Goal: Task Accomplishment & Management: Use online tool/utility

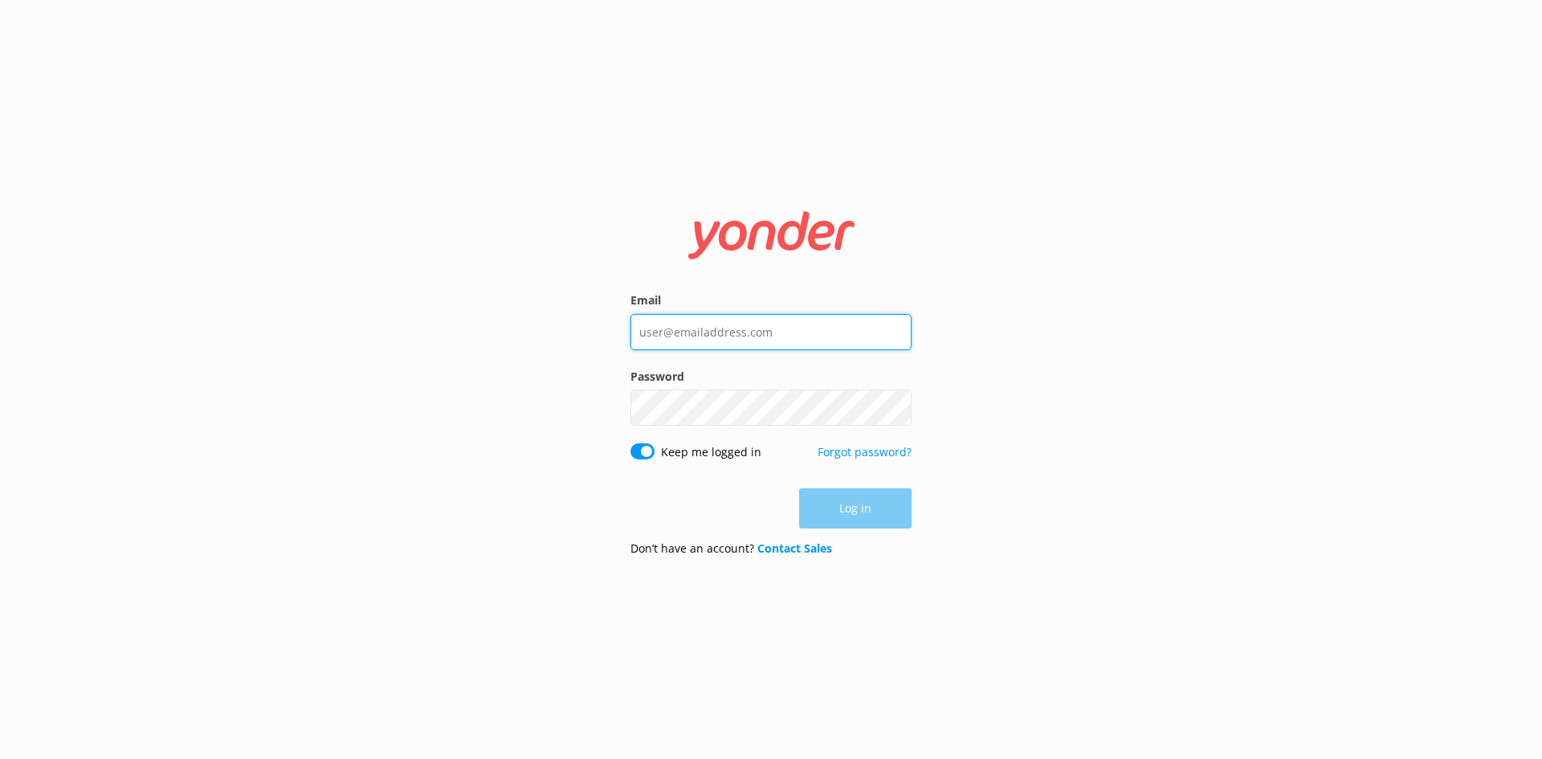
type input "[EMAIL_ADDRESS][DOMAIN_NAME]"
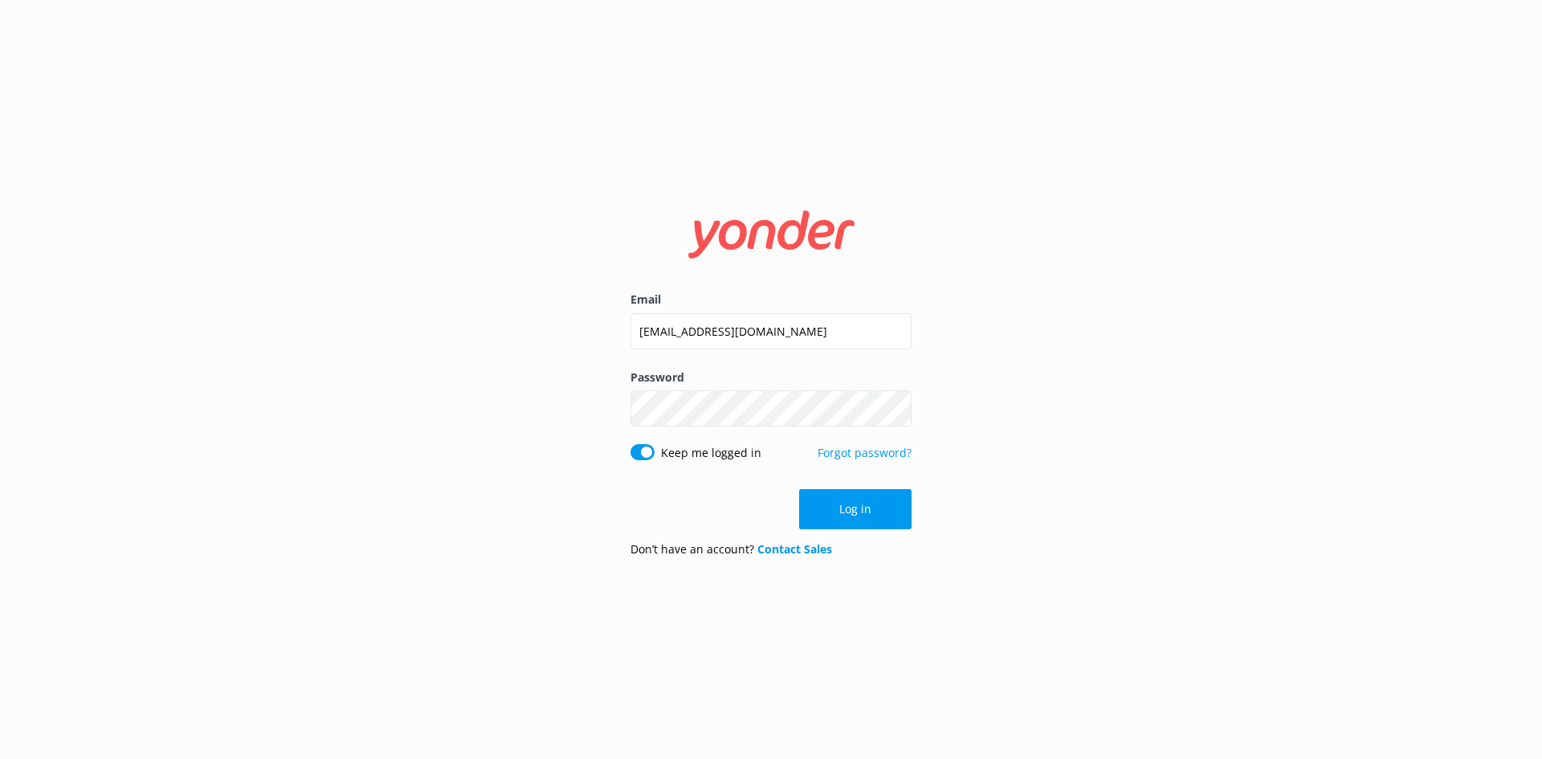
click at [861, 512] on div "Log in" at bounding box center [771, 509] width 281 height 40
click at [854, 516] on button "Log in" at bounding box center [855, 509] width 112 height 40
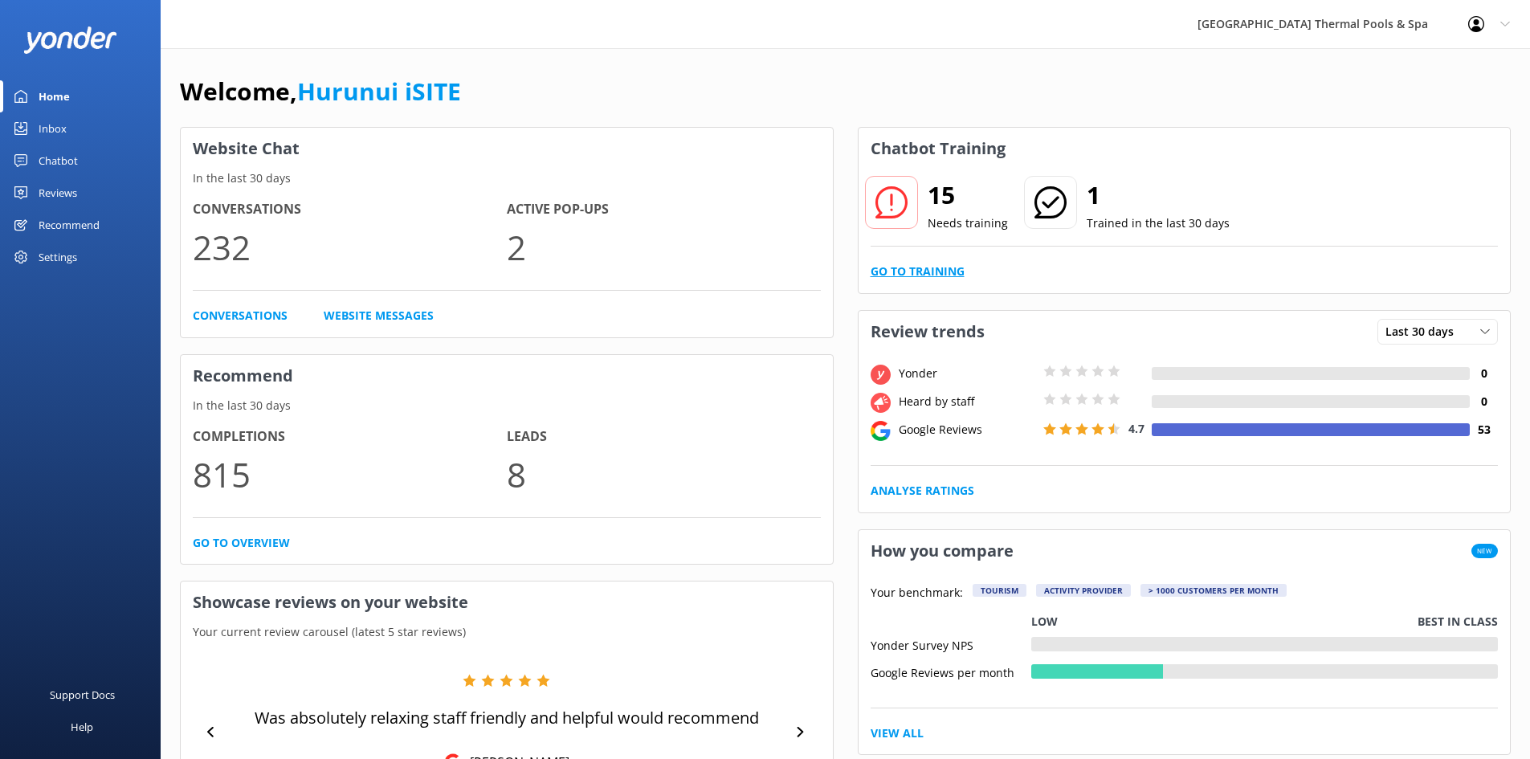
click at [934, 269] on link "Go to Training" at bounding box center [918, 272] width 94 height 18
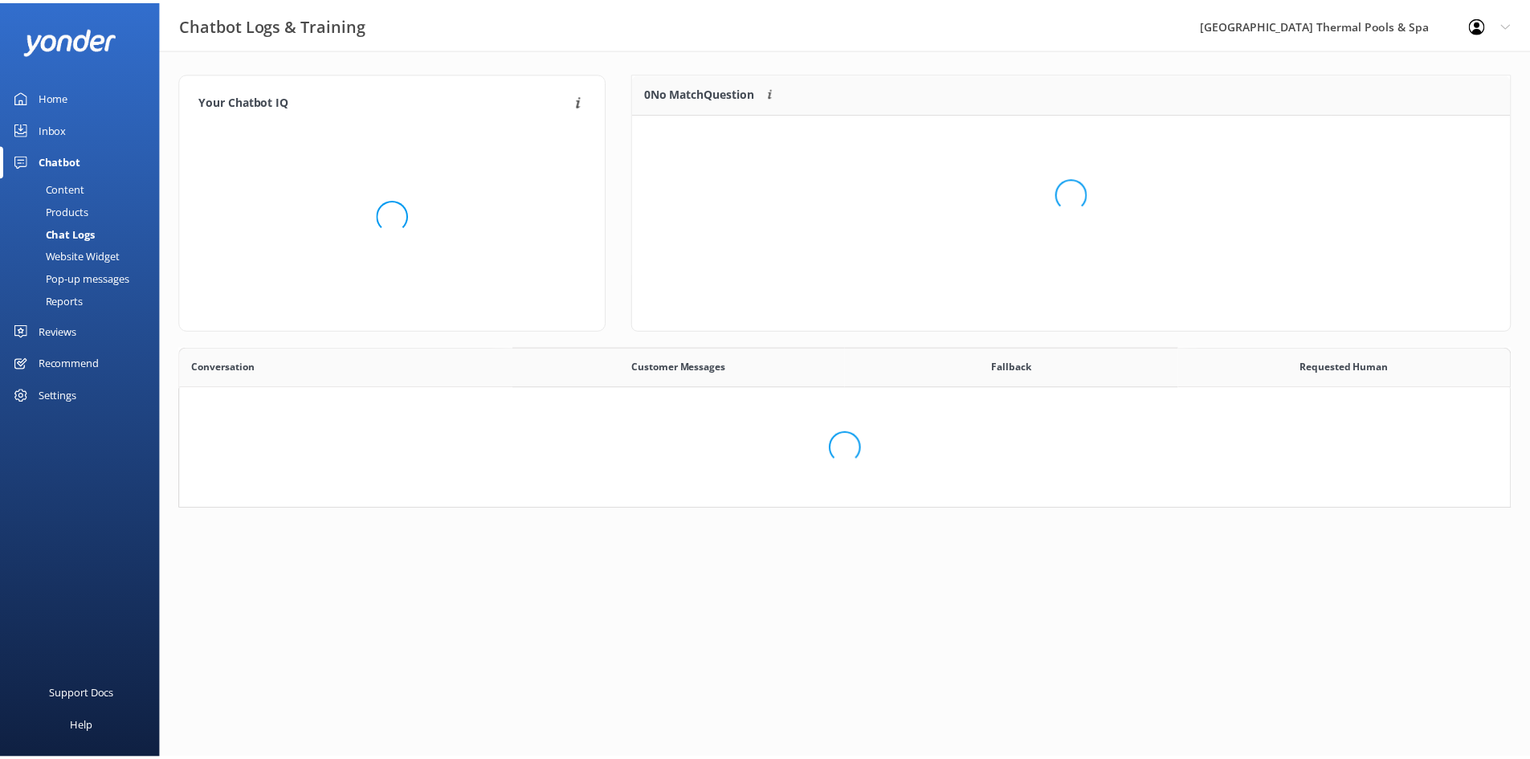
scroll to position [551, 1317]
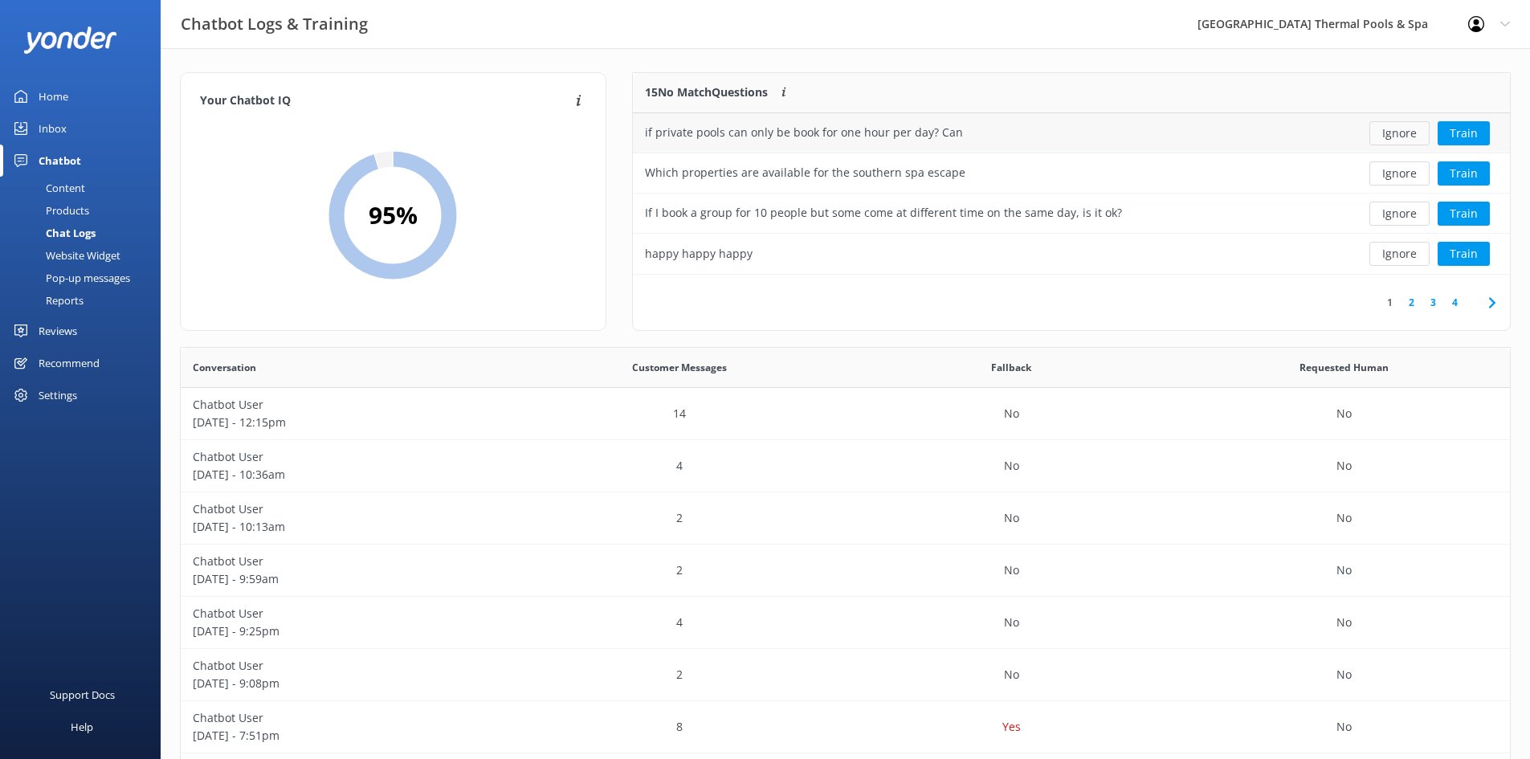
click at [1392, 138] on button "Ignore" at bounding box center [1399, 133] width 60 height 24
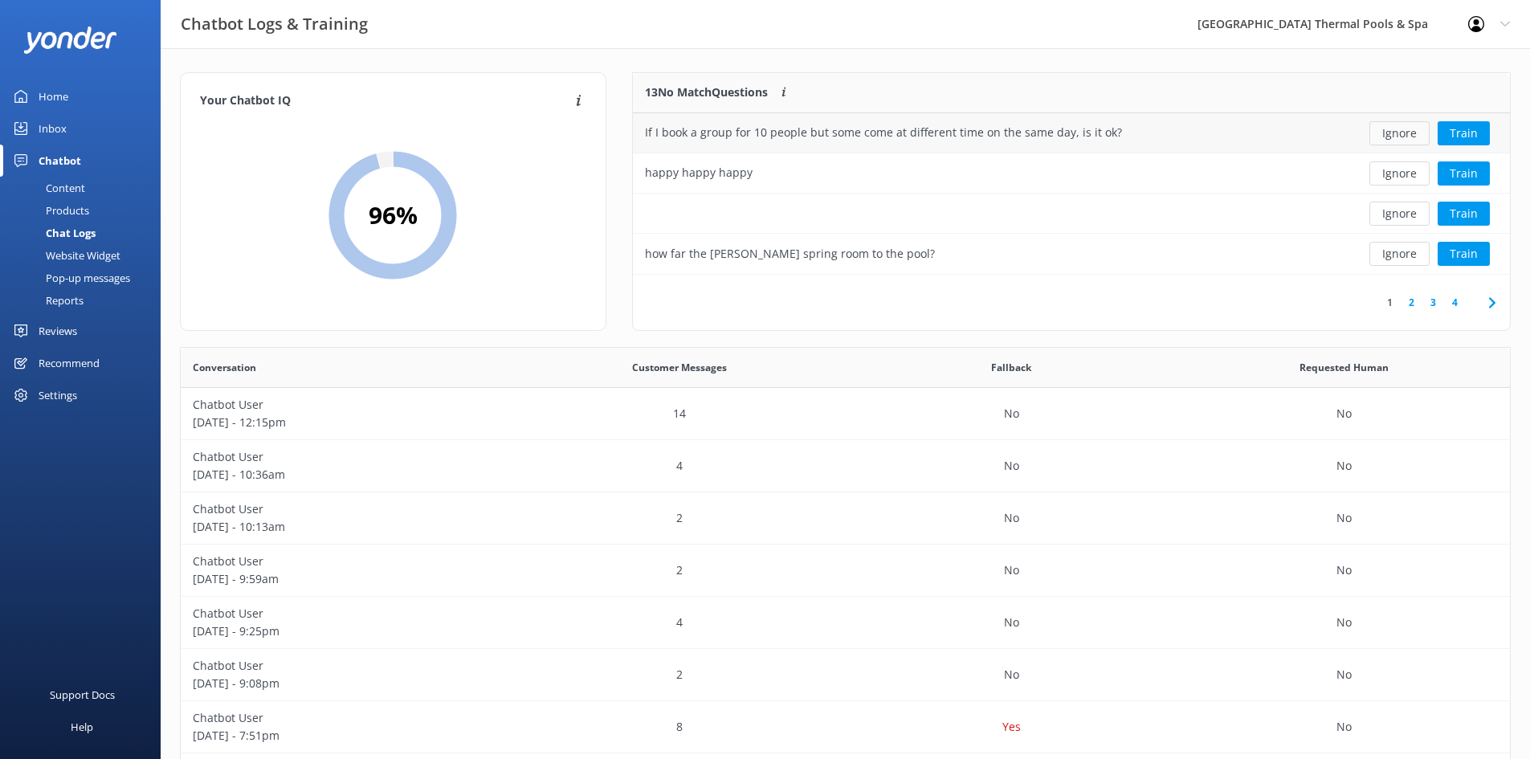
click at [1402, 134] on button "Ignore" at bounding box center [1399, 133] width 60 height 24
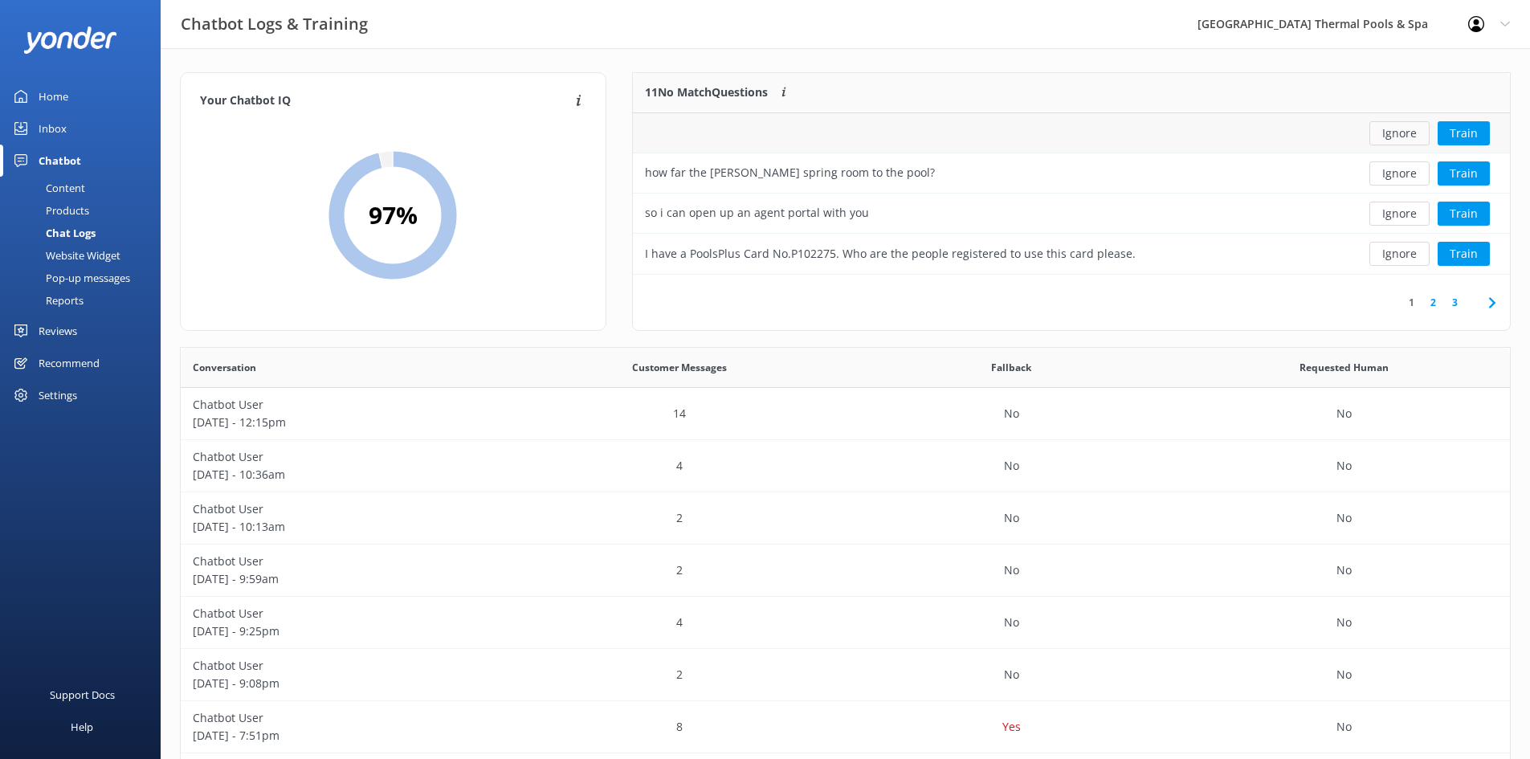
click at [1401, 142] on button "Ignore" at bounding box center [1399, 133] width 60 height 24
click at [1403, 136] on button "Ignore" at bounding box center [1399, 133] width 60 height 24
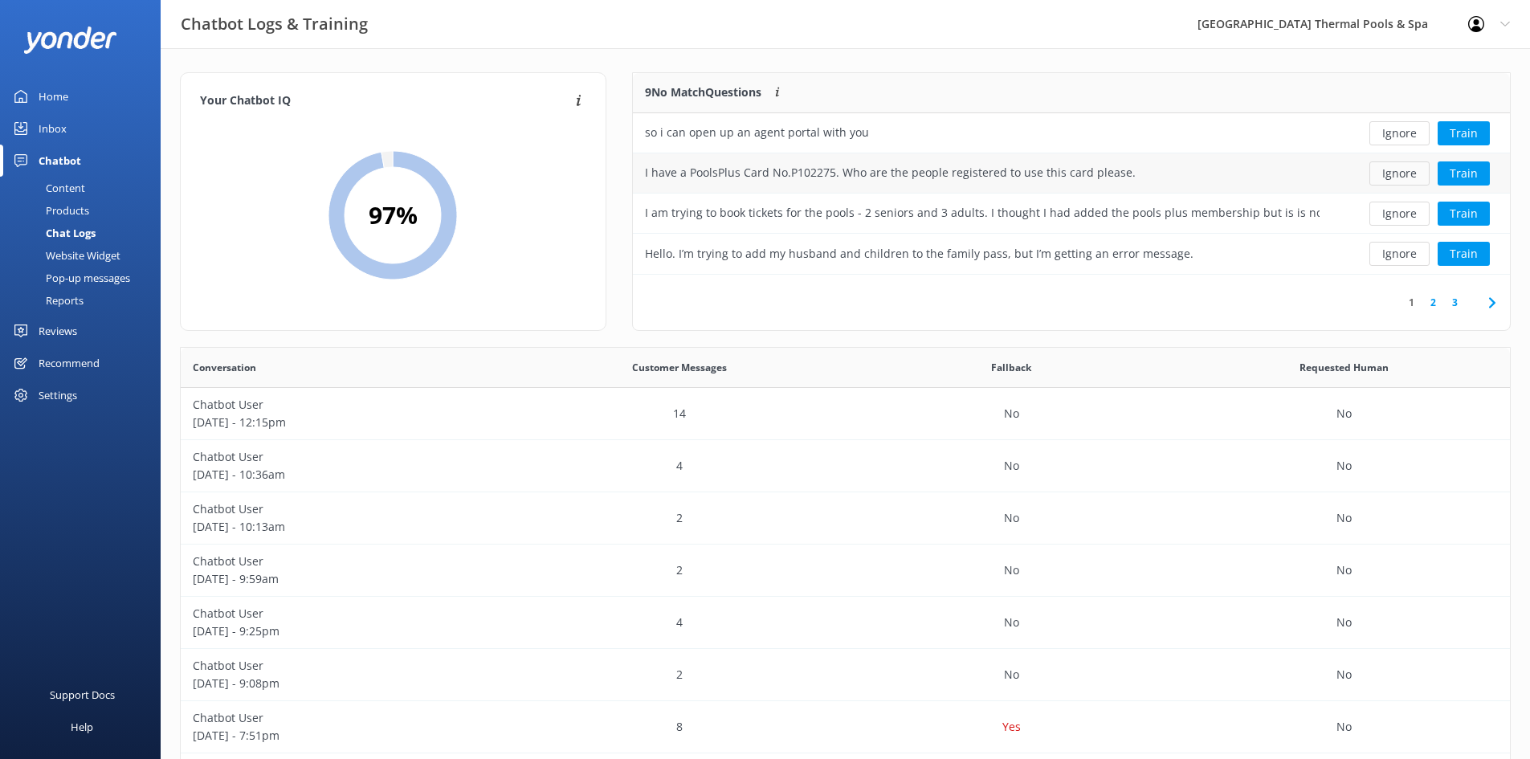
click at [1402, 175] on button "Ignore" at bounding box center [1399, 173] width 60 height 24
click at [1402, 173] on button "Ignore" at bounding box center [1399, 173] width 60 height 24
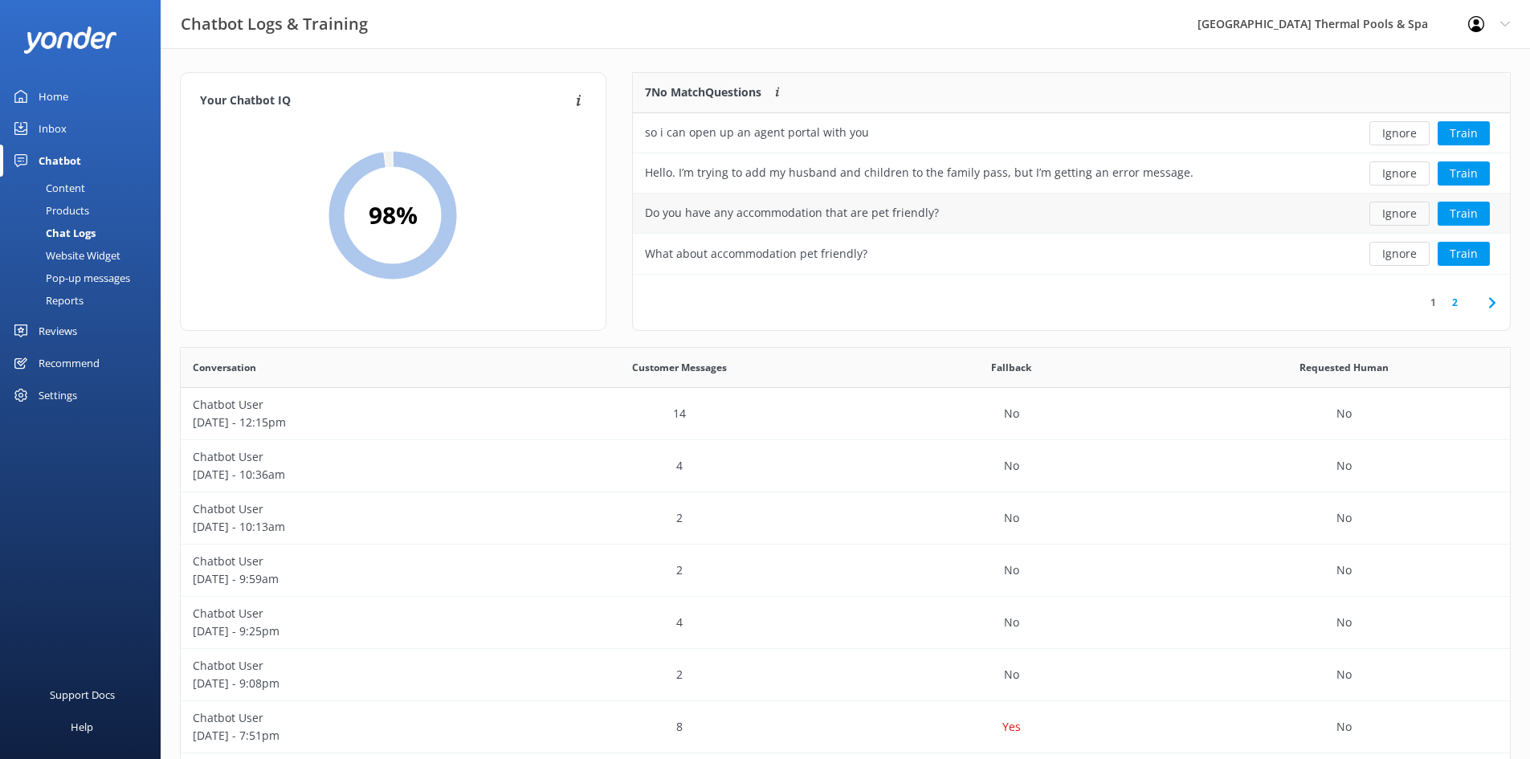
click at [1397, 218] on button "Ignore" at bounding box center [1399, 214] width 60 height 24
click at [1395, 218] on button "Ignore" at bounding box center [1399, 214] width 60 height 24
click at [1396, 218] on button "Ignore" at bounding box center [1399, 214] width 60 height 24
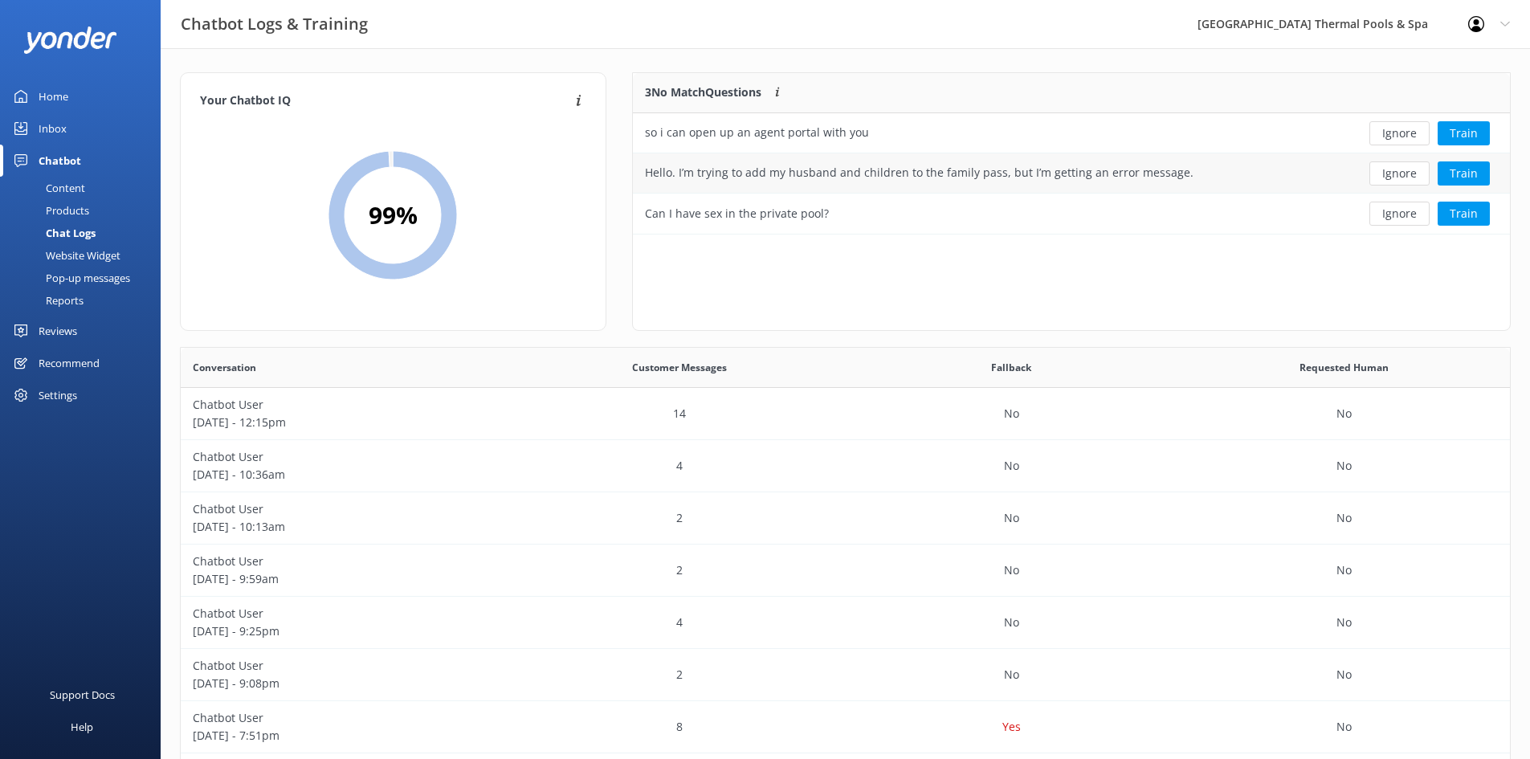
click at [1172, 174] on div "Hello. I’m trying to add my husband and children to the family pass, but I’m ge…" at bounding box center [919, 173] width 549 height 18
click at [1412, 178] on button "Ignore" at bounding box center [1399, 173] width 60 height 24
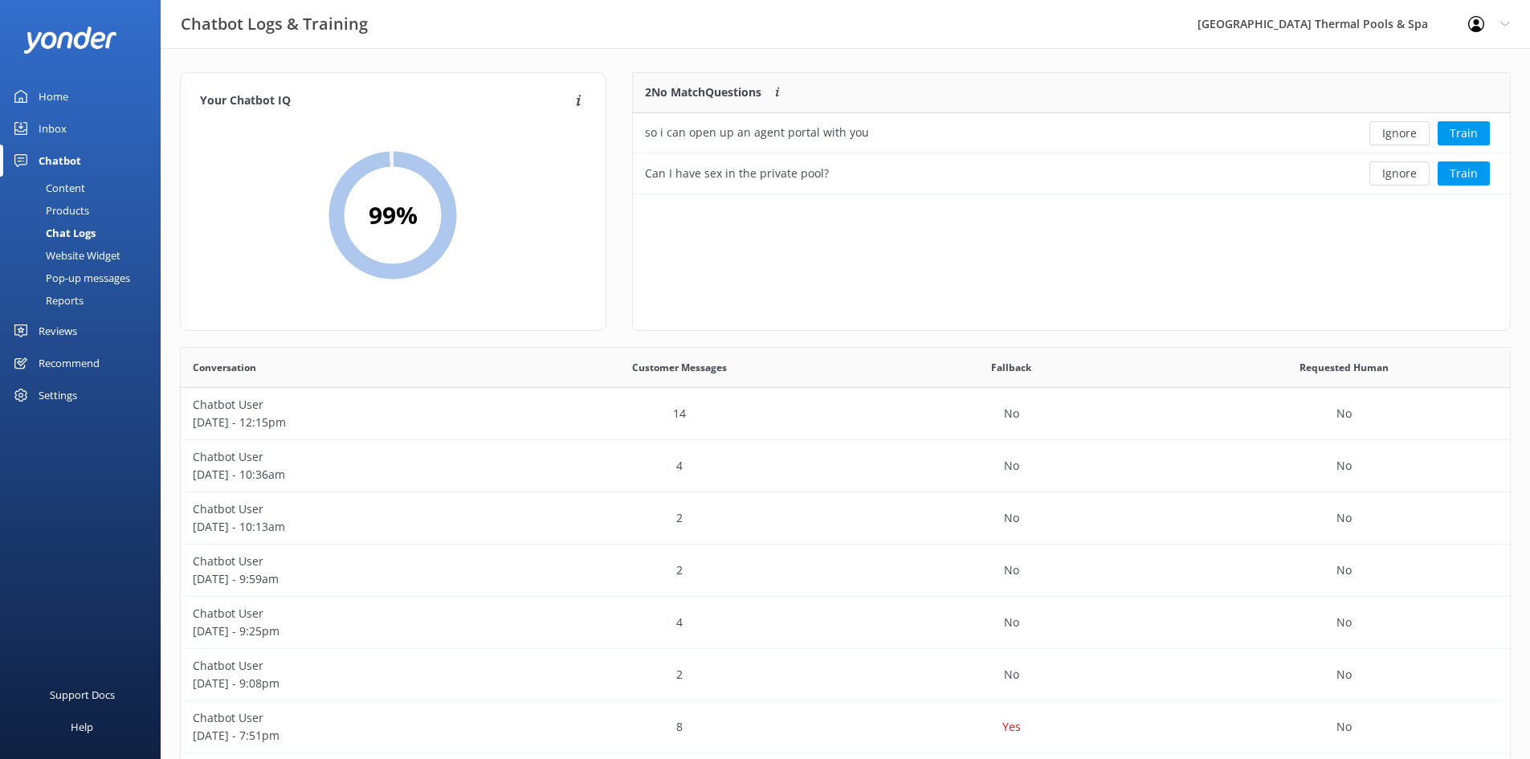
scroll to position [109, 865]
click at [59, 93] on div "Home" at bounding box center [54, 96] width 30 height 32
